Goal: Task Accomplishment & Management: Manage account settings

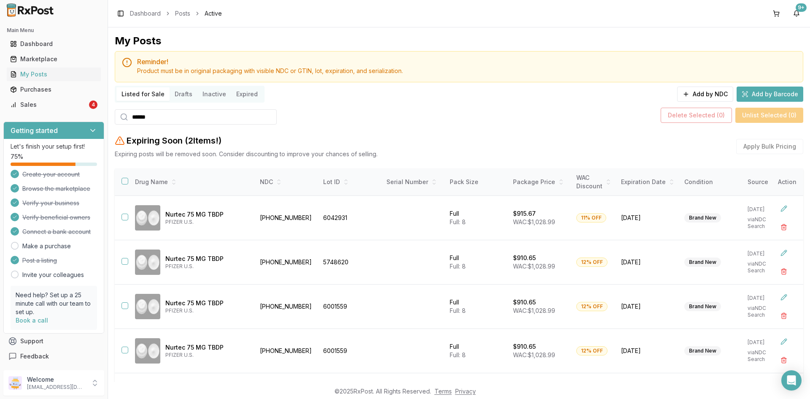
scroll to position [214, 0]
drag, startPoint x: 168, startPoint y: 110, endPoint x: 121, endPoint y: 125, distance: 49.0
click at [121, 124] on div "My Posts Reminder! Product must be in original packaging with visible NDC or GT…" at bounding box center [459, 248] width 688 height 429
paste input "*********"
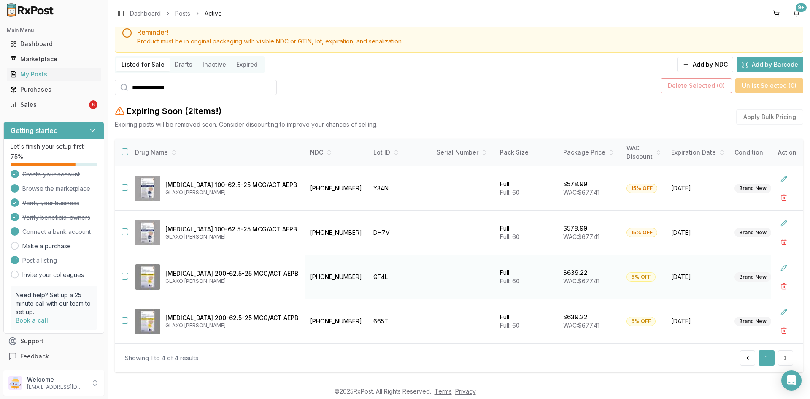
scroll to position [43, 0]
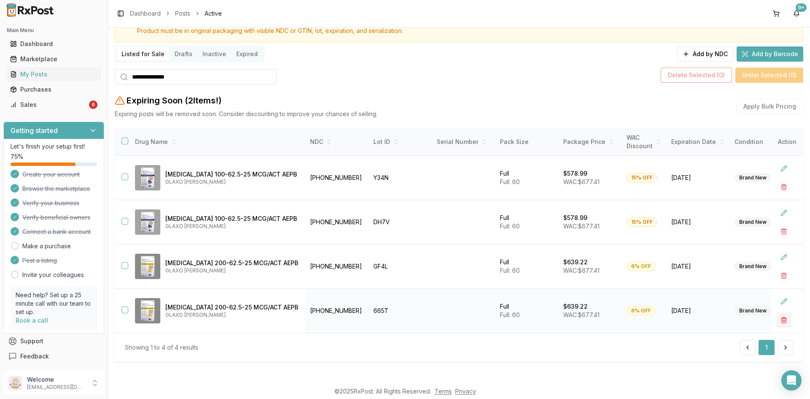
type input "**********"
click at [780, 316] on button "button" at bounding box center [783, 319] width 15 height 15
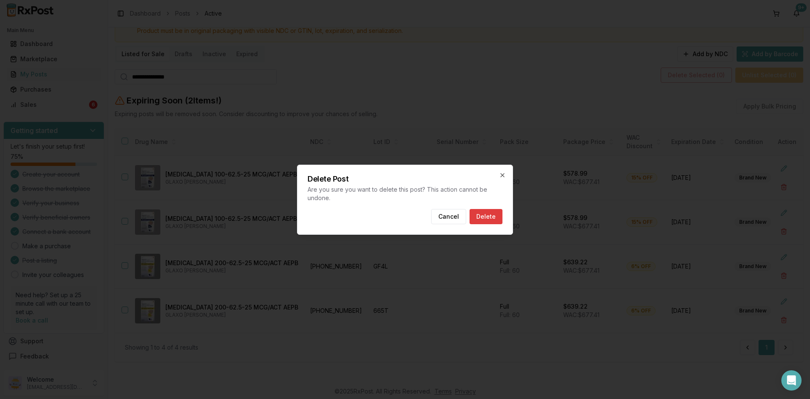
click at [499, 213] on button "Delete" at bounding box center [485, 216] width 33 height 15
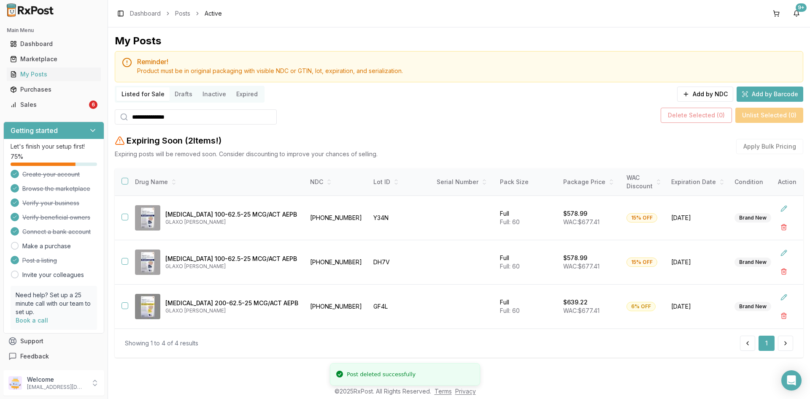
scroll to position [0, 0]
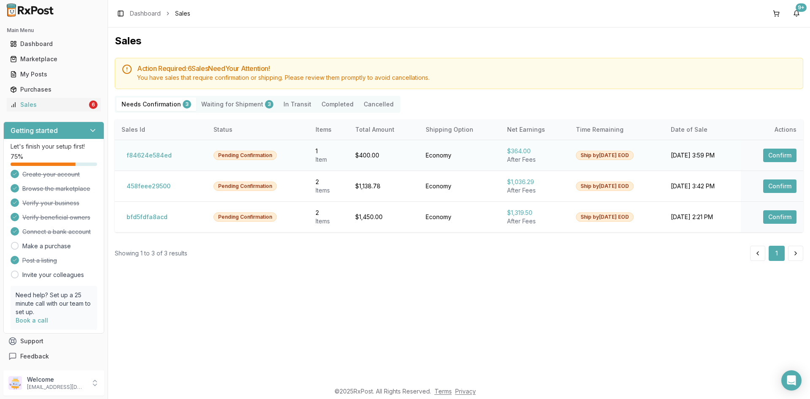
click at [784, 156] on button "Confirm" at bounding box center [779, 154] width 33 height 13
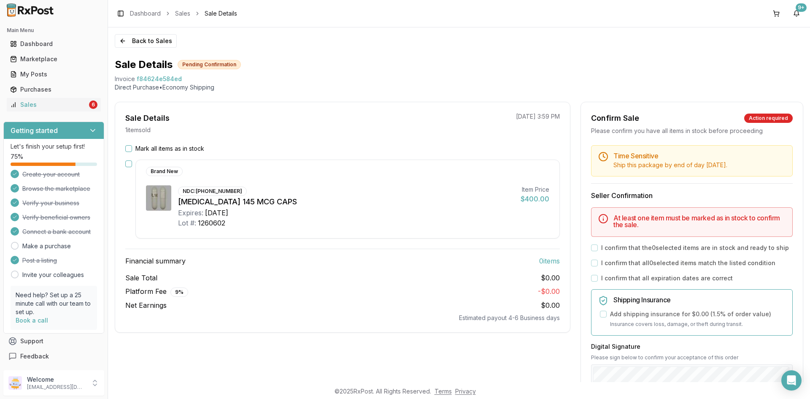
click at [128, 146] on button "Mark all items as in stock" at bounding box center [128, 148] width 7 height 7
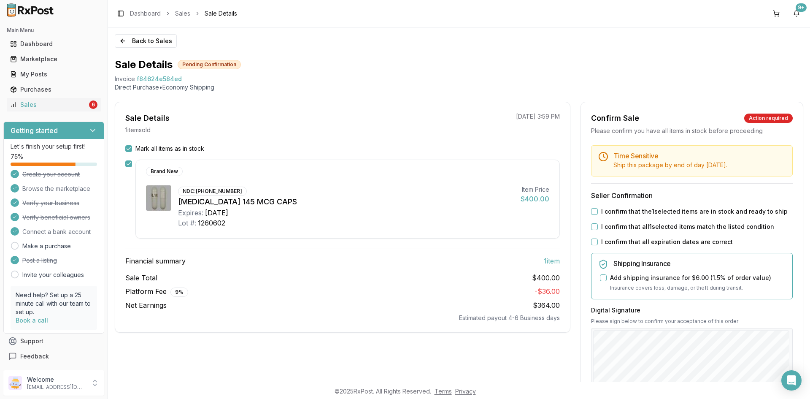
click at [593, 212] on button "I confirm that the 1 selected items are in stock and ready to ship" at bounding box center [594, 211] width 7 height 7
click at [593, 228] on button "I confirm that all 1 selected items match the listed condition" at bounding box center [594, 226] width 7 height 7
click at [593, 239] on button "I confirm that all expiration dates are correct" at bounding box center [594, 241] width 7 height 7
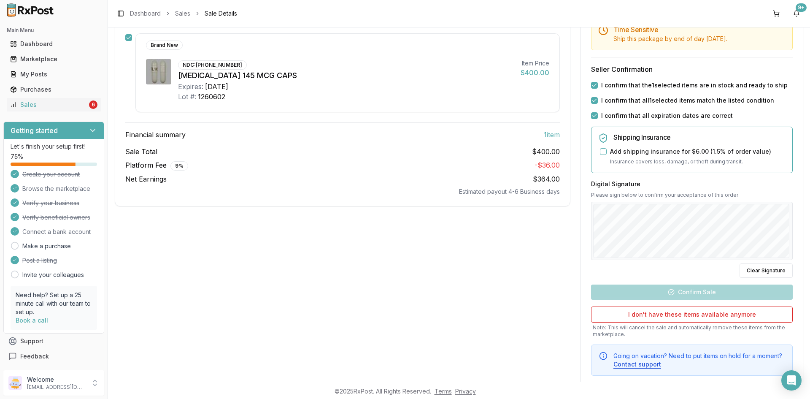
scroll to position [127, 0]
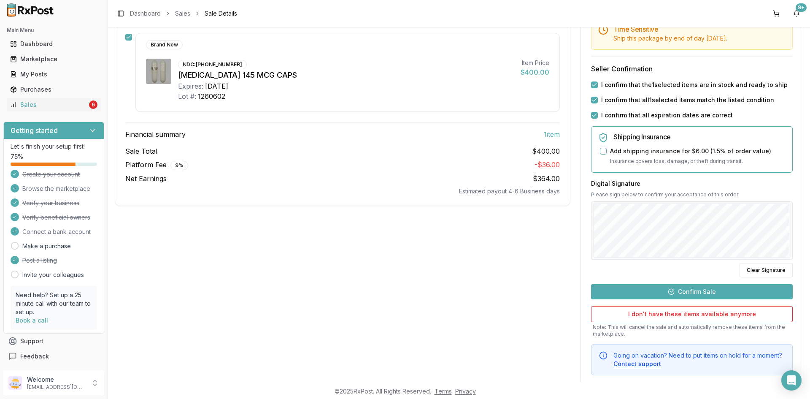
click at [687, 291] on button "Confirm Sale" at bounding box center [692, 291] width 202 height 15
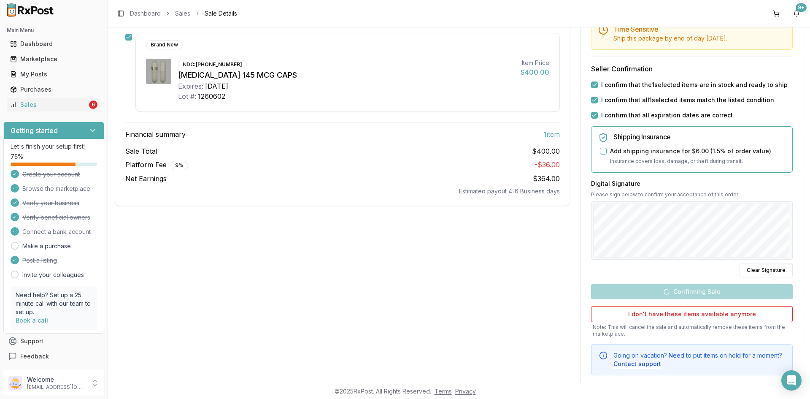
scroll to position [0, 0]
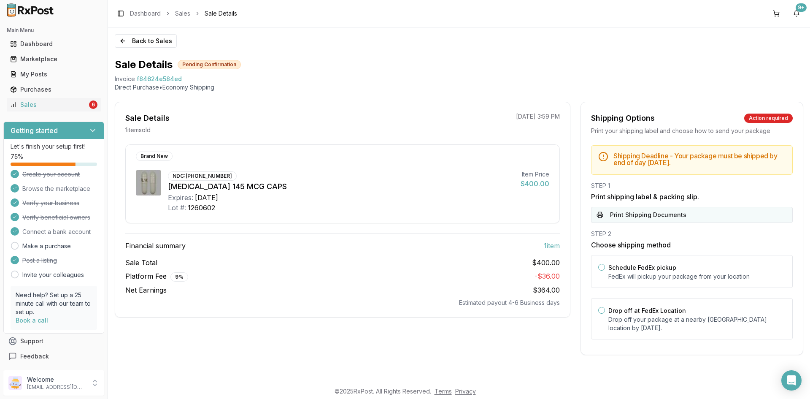
click at [667, 216] on button "Print Shipping Documents" at bounding box center [692, 215] width 202 height 16
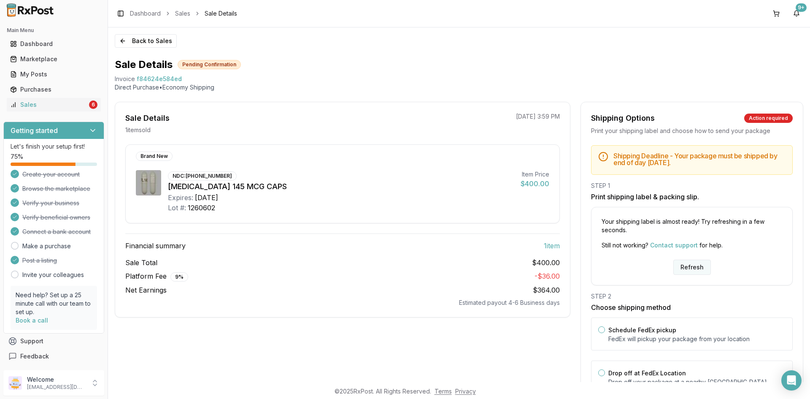
click at [687, 265] on button "Refresh" at bounding box center [692, 266] width 38 height 15
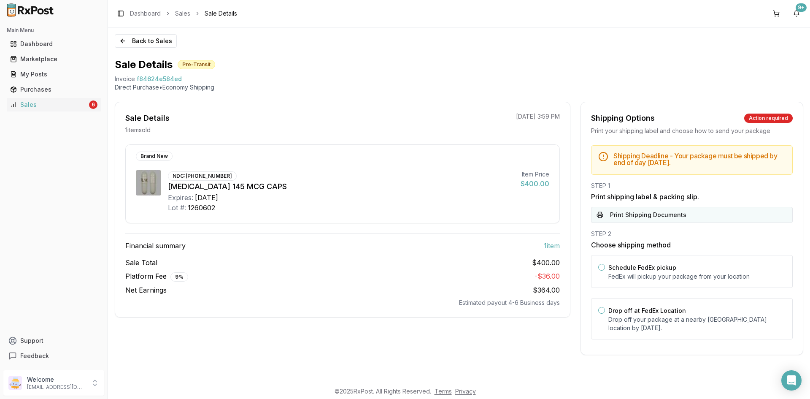
click at [663, 219] on button "Print Shipping Documents" at bounding box center [692, 215] width 202 height 16
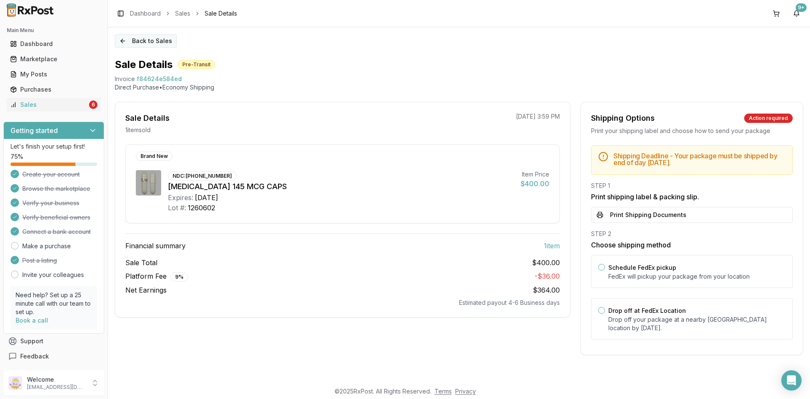
click at [139, 43] on button "Back to Sales" at bounding box center [146, 40] width 62 height 13
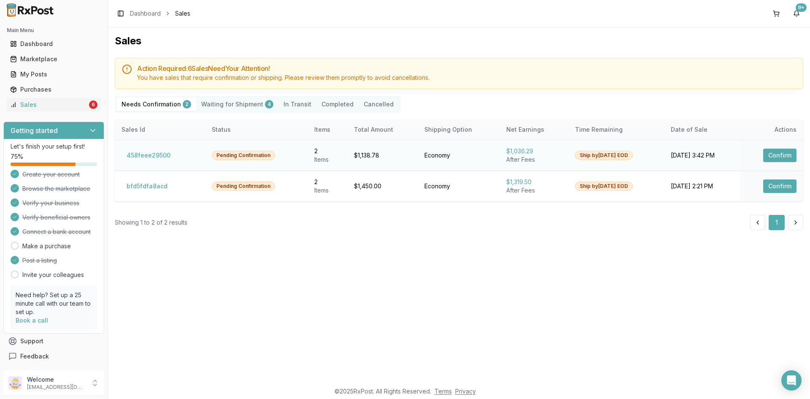
click at [775, 155] on button "Confirm" at bounding box center [779, 154] width 33 height 13
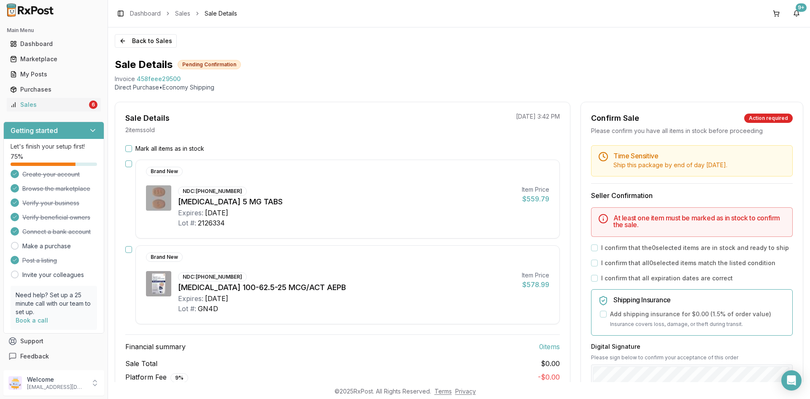
click at [131, 148] on button "Mark all items as in stock" at bounding box center [128, 148] width 7 height 7
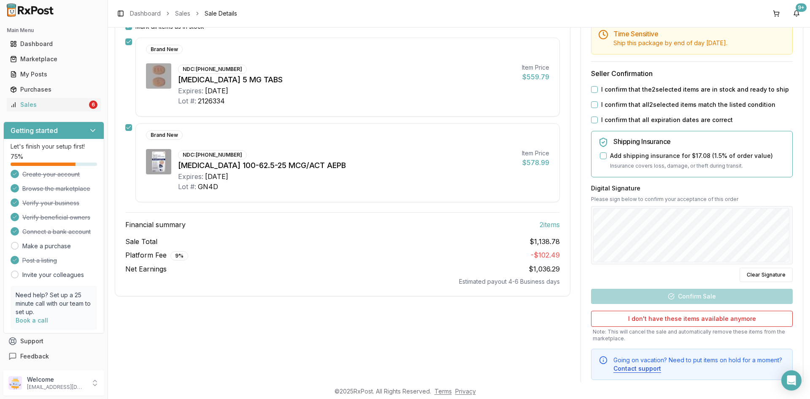
scroll to position [127, 0]
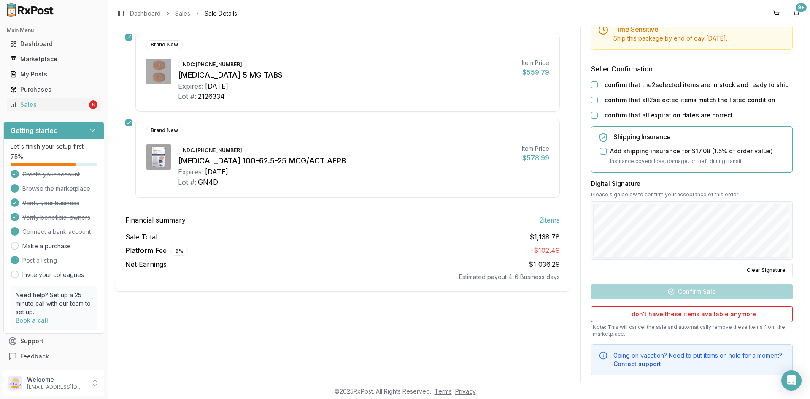
click at [595, 86] on div "I confirm that the 2 selected items are in stock and ready to ship" at bounding box center [692, 85] width 202 height 8
click at [592, 84] on button "I confirm that the 2 selected items are in stock and ready to ship" at bounding box center [594, 84] width 7 height 7
click at [592, 99] on button "I confirm that all 2 selected items match the listed condition" at bounding box center [594, 100] width 7 height 7
click at [592, 114] on button "I confirm that all expiration dates are correct" at bounding box center [594, 115] width 7 height 7
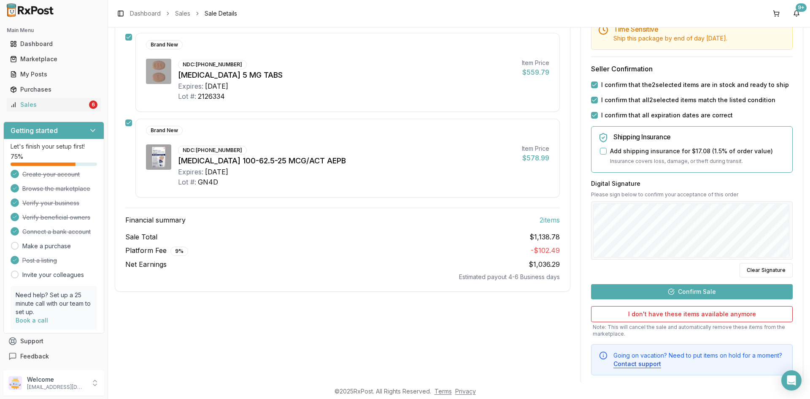
click at [695, 291] on button "Confirm Sale" at bounding box center [692, 291] width 202 height 15
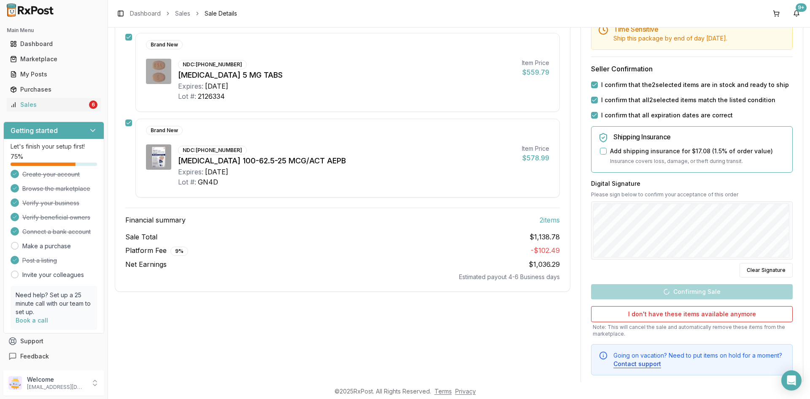
scroll to position [35, 0]
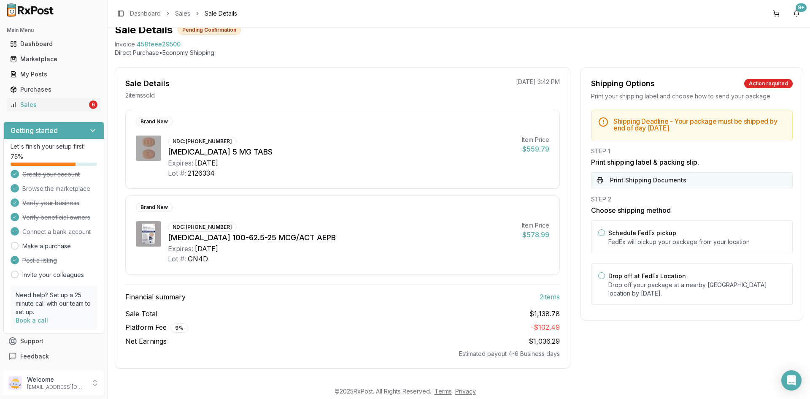
click at [647, 183] on button "Print Shipping Documents" at bounding box center [692, 180] width 202 height 16
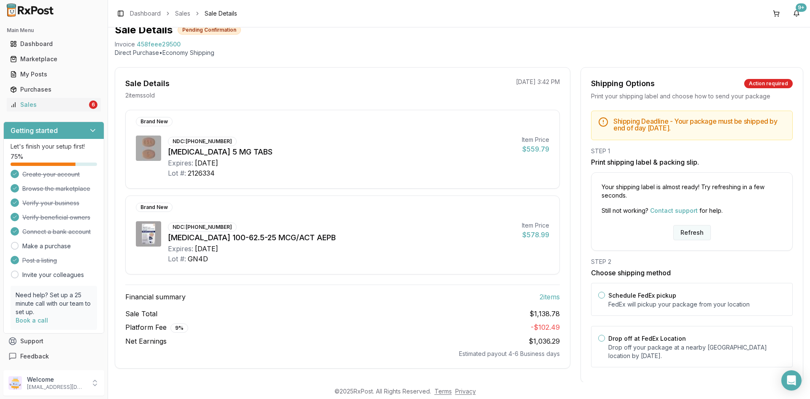
click at [694, 235] on button "Refresh" at bounding box center [692, 232] width 38 height 15
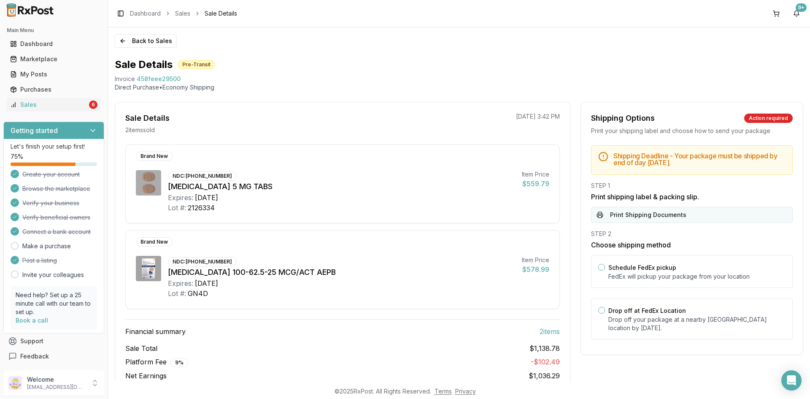
click at [625, 216] on button "Print Shipping Documents" at bounding box center [692, 215] width 202 height 16
click at [154, 38] on button "Back to Sales" at bounding box center [146, 40] width 62 height 13
